Goal: Information Seeking & Learning: Learn about a topic

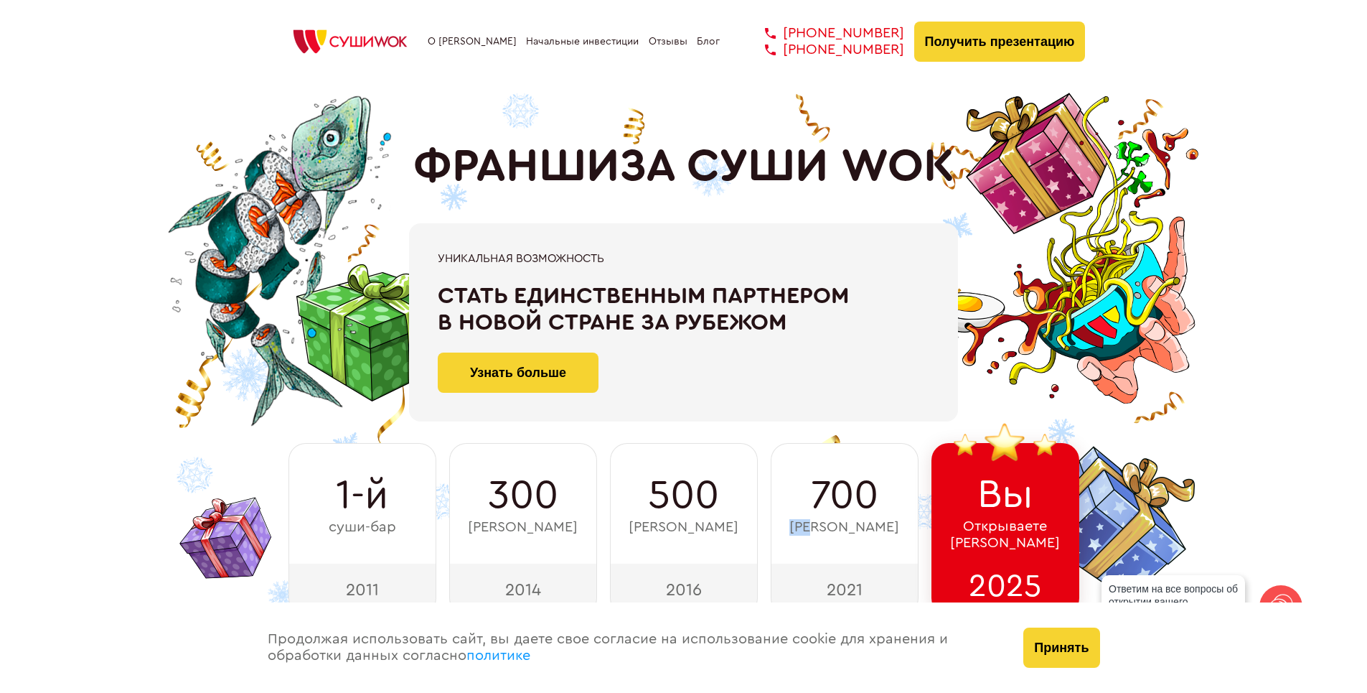
drag, startPoint x: 828, startPoint y: 520, endPoint x: 888, endPoint y: 504, distance: 61.8
click at [888, 504] on div "700 суши-баров" at bounding box center [845, 503] width 148 height 121
drag, startPoint x: 887, startPoint y: 505, endPoint x: 836, endPoint y: 529, distance: 56.5
click at [836, 529] on span "[PERSON_NAME]" at bounding box center [845, 527] width 110 height 17
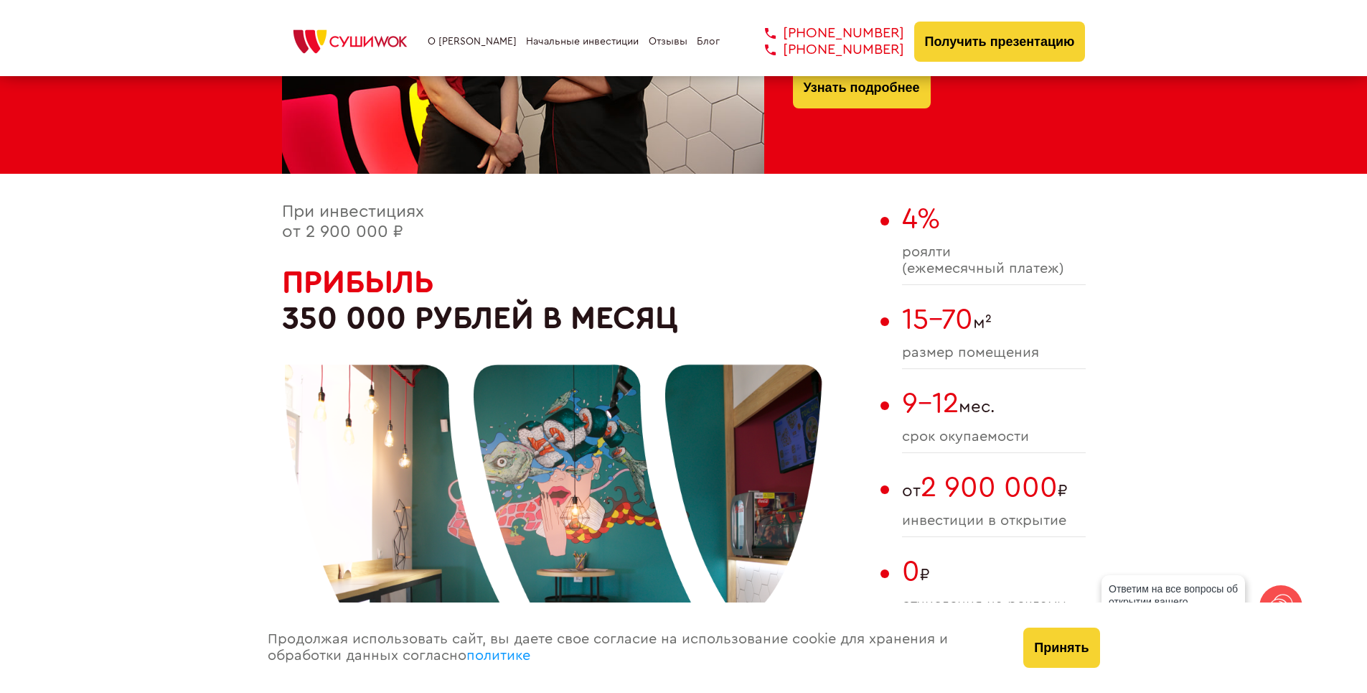
scroll to position [790, 0]
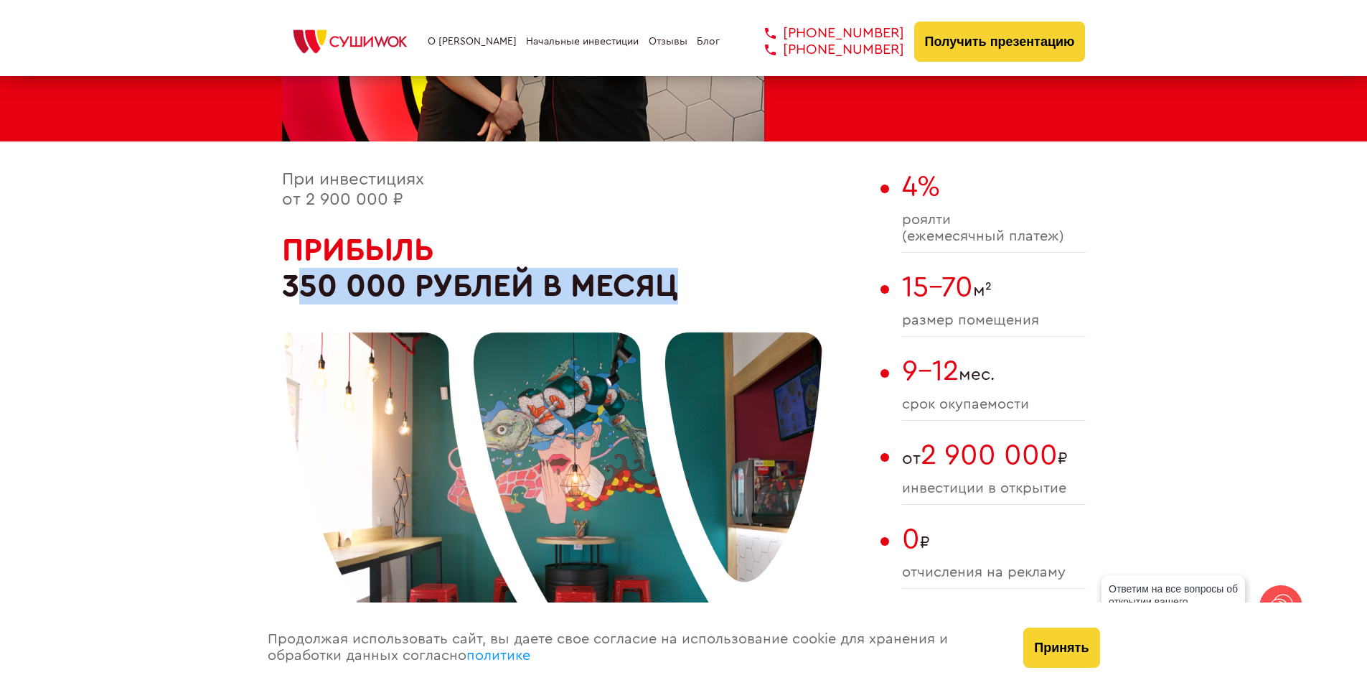
drag, startPoint x: 267, startPoint y: 281, endPoint x: 453, endPoint y: 287, distance: 186.0
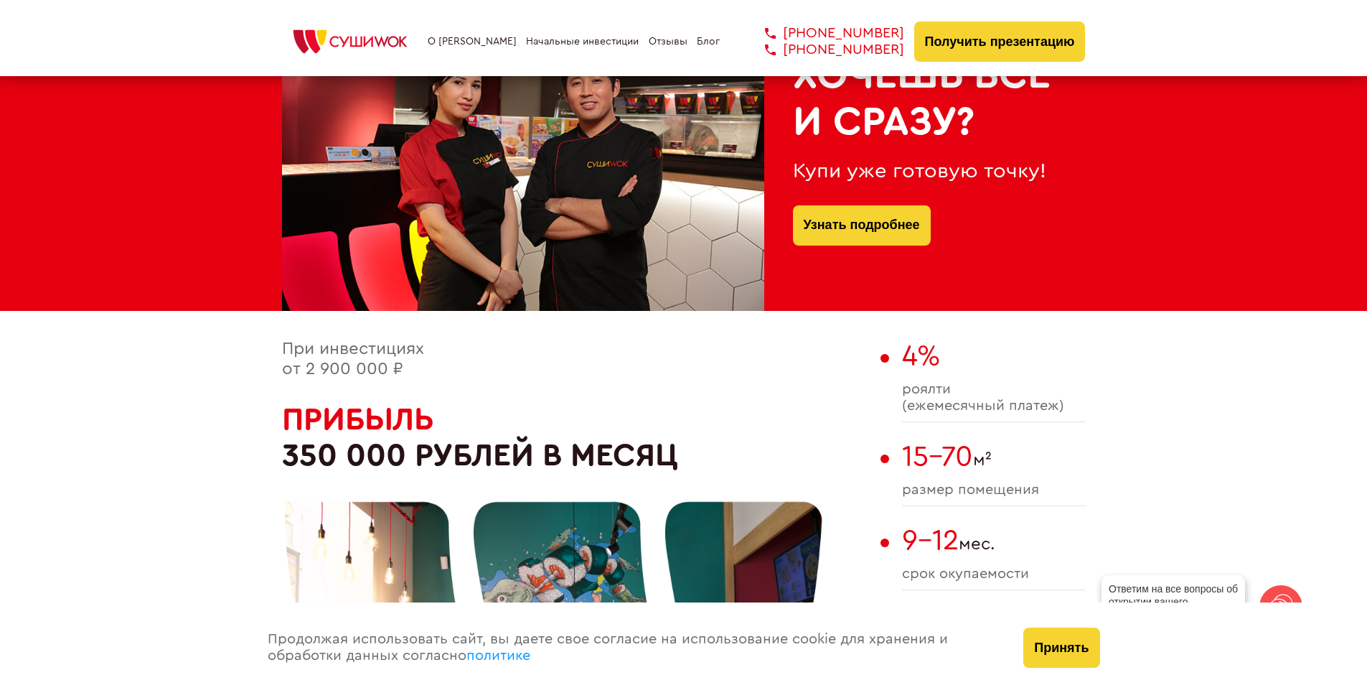
scroll to position [526, 0]
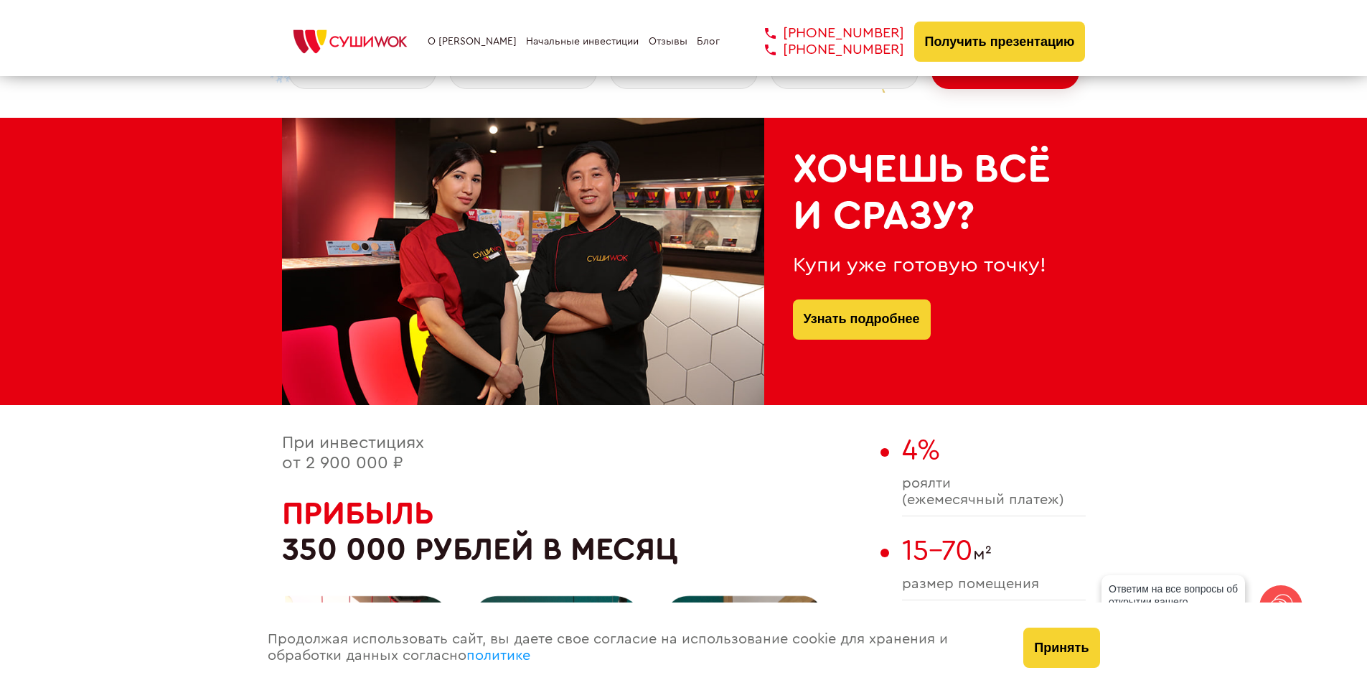
drag, startPoint x: 324, startPoint y: 535, endPoint x: 245, endPoint y: 548, distance: 80.0
drag, startPoint x: 286, startPoint y: 545, endPoint x: 364, endPoint y: 553, distance: 77.9
drag, startPoint x: 344, startPoint y: 548, endPoint x: 289, endPoint y: 554, distance: 54.9
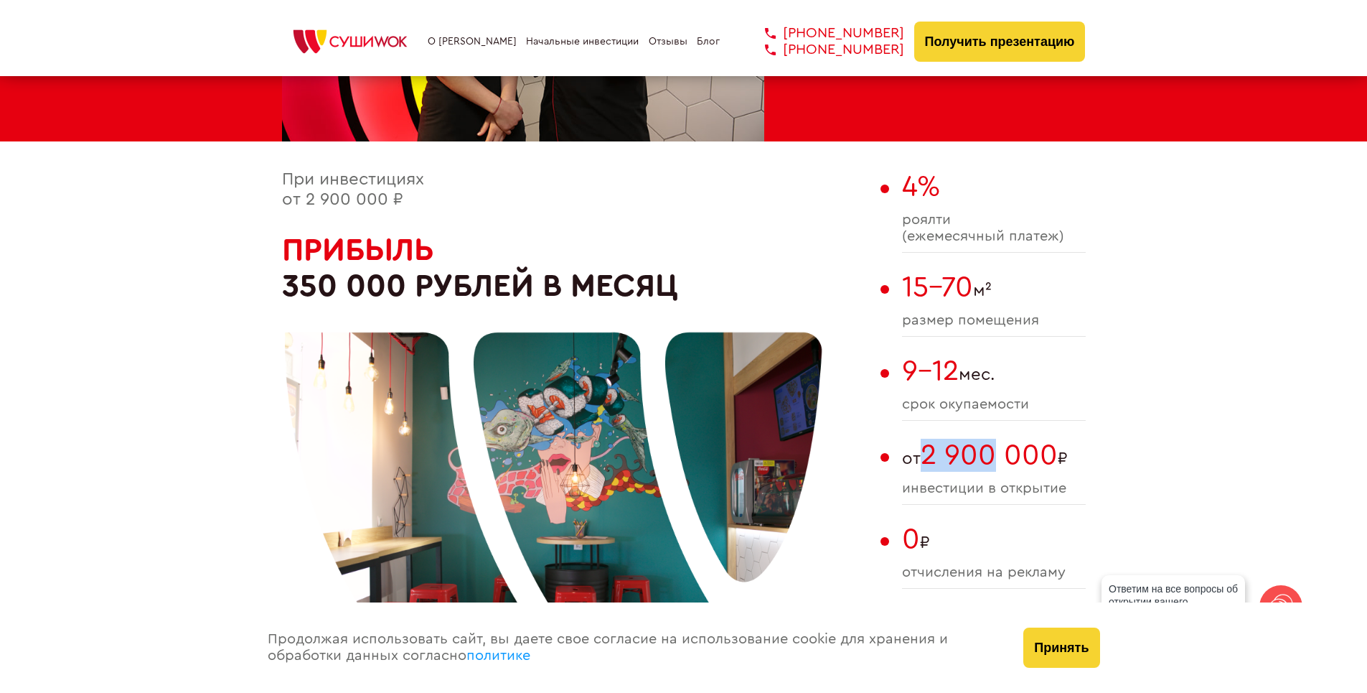
drag, startPoint x: 925, startPoint y: 453, endPoint x: 1025, endPoint y: 464, distance: 100.4
click at [1021, 464] on span "2 900 000" at bounding box center [989, 455] width 137 height 29
drag, startPoint x: 1025, startPoint y: 464, endPoint x: 1143, endPoint y: 486, distance: 119.8
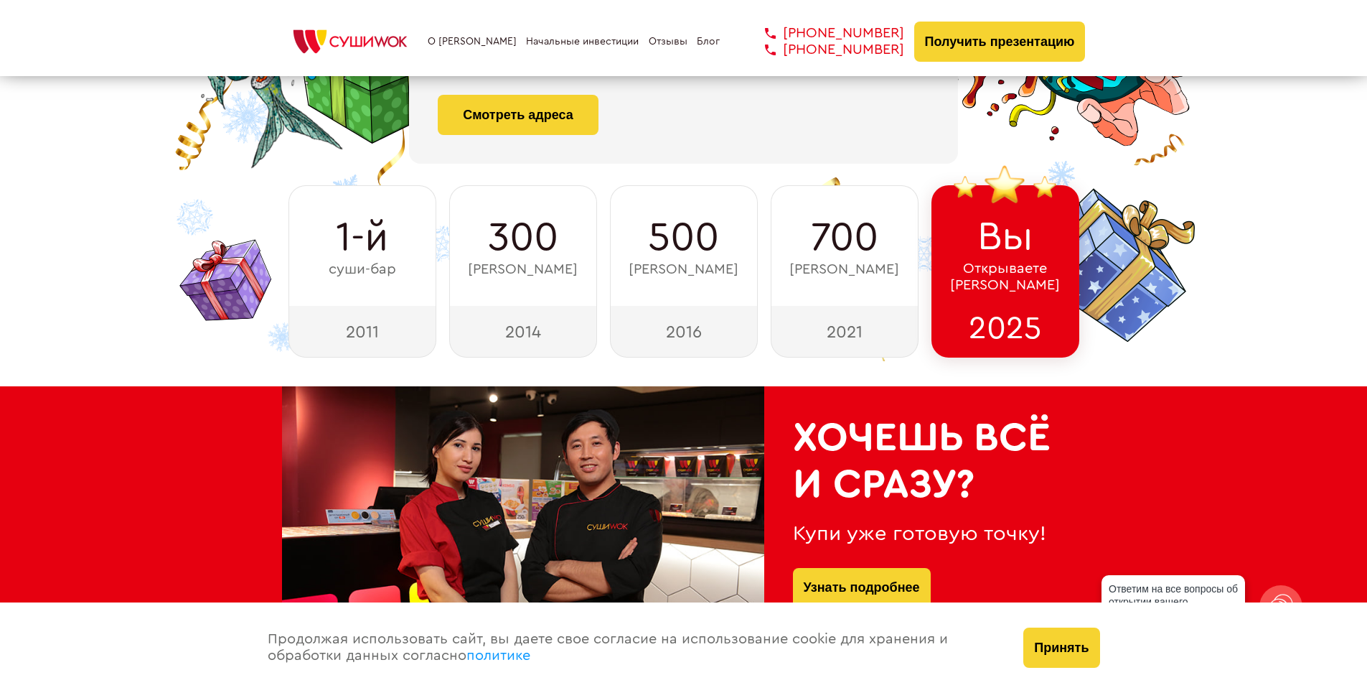
scroll to position [0, 0]
